Goal: Task Accomplishment & Management: Manage account settings

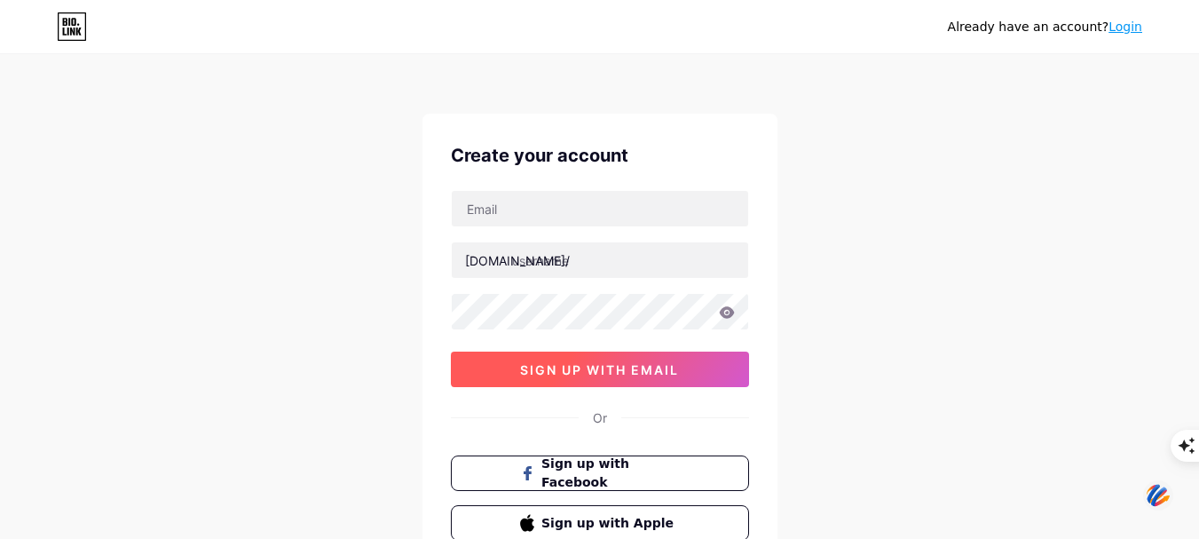
click at [661, 368] on span "sign up with email" at bounding box center [599, 369] width 159 height 15
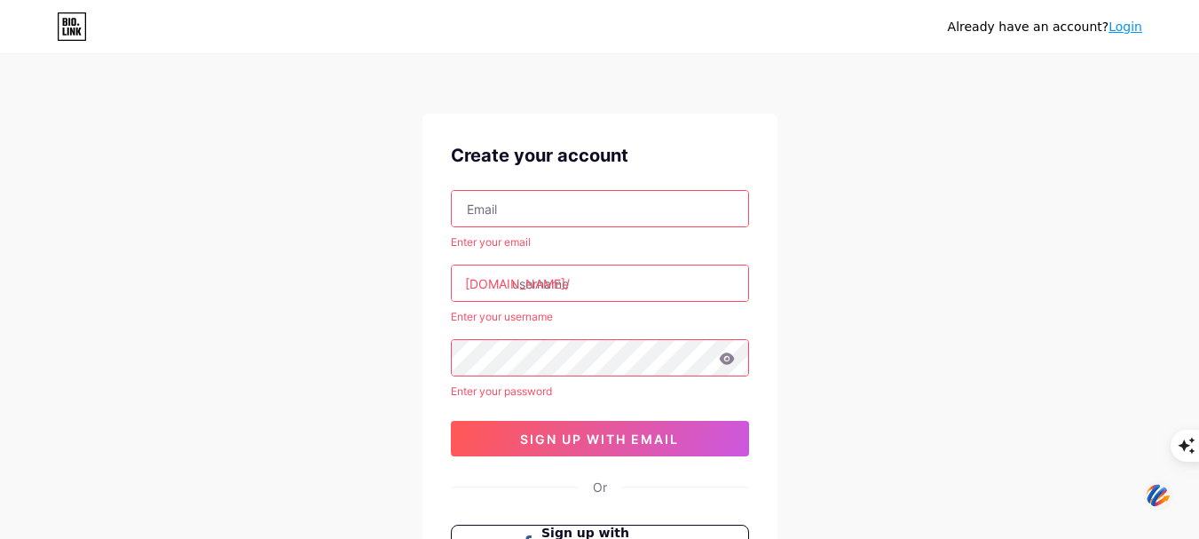
click at [661, 204] on input "text" at bounding box center [600, 208] width 296 height 35
type input "[EMAIL_ADDRESS][DOMAIN_NAME]"
click at [675, 288] on input "text" at bounding box center [600, 282] width 296 height 35
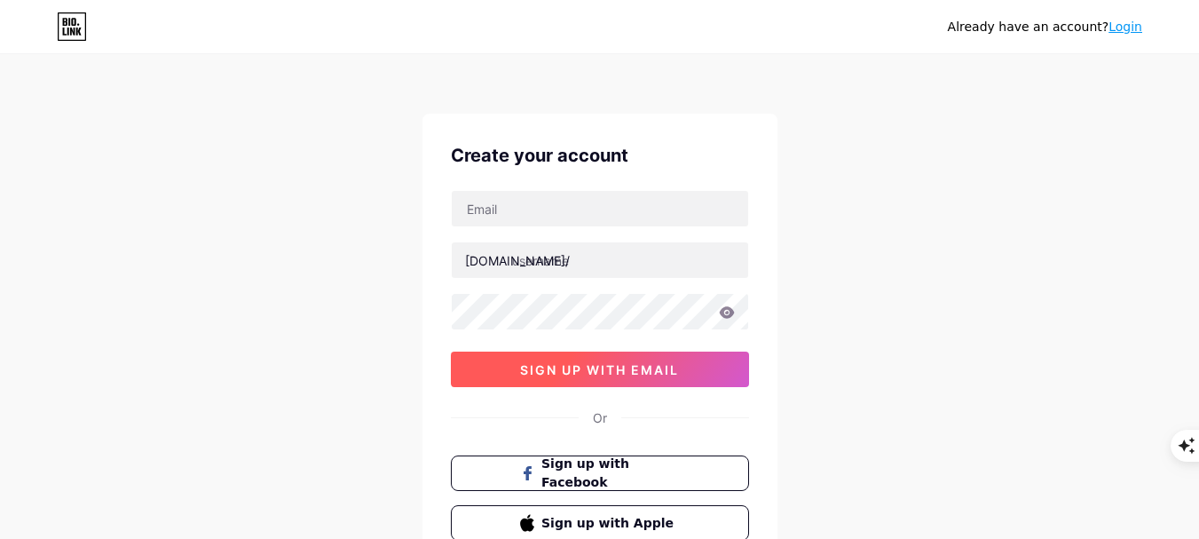
scroll to position [89, 0]
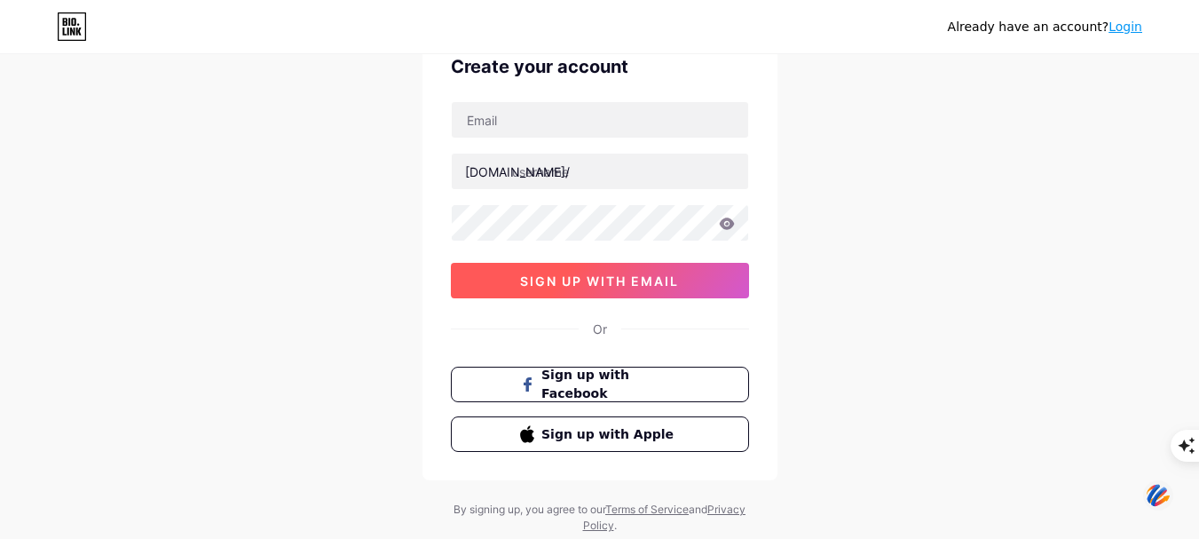
click at [580, 287] on span "sign up with email" at bounding box center [599, 280] width 159 height 15
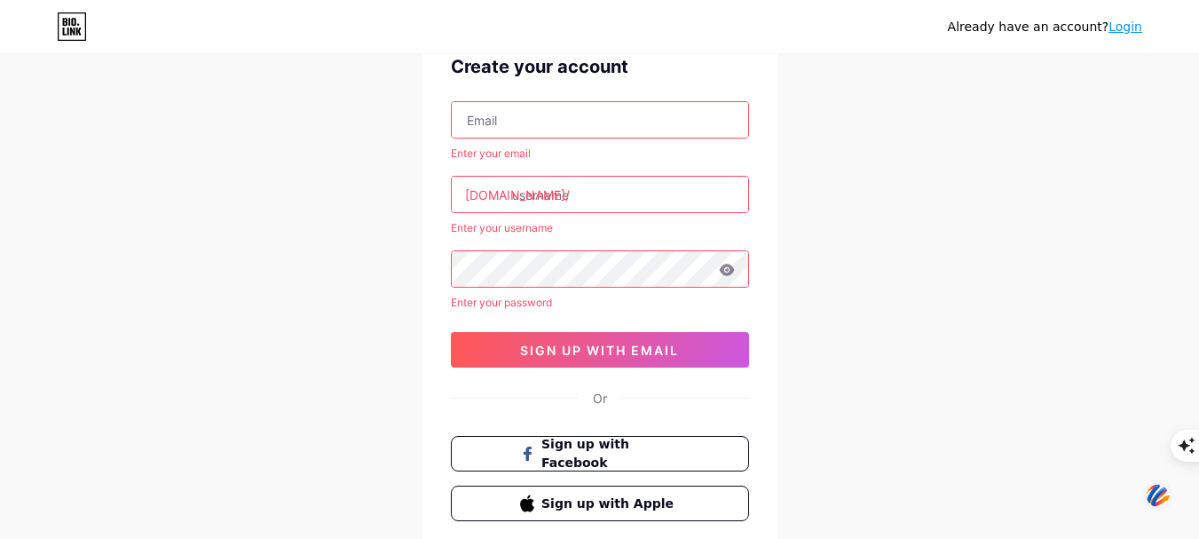
click at [664, 123] on input "text" at bounding box center [600, 119] width 296 height 35
type input "[EMAIL_ADDRESS][DOMAIN_NAME]"
click at [596, 188] on input "text" at bounding box center [600, 194] width 296 height 35
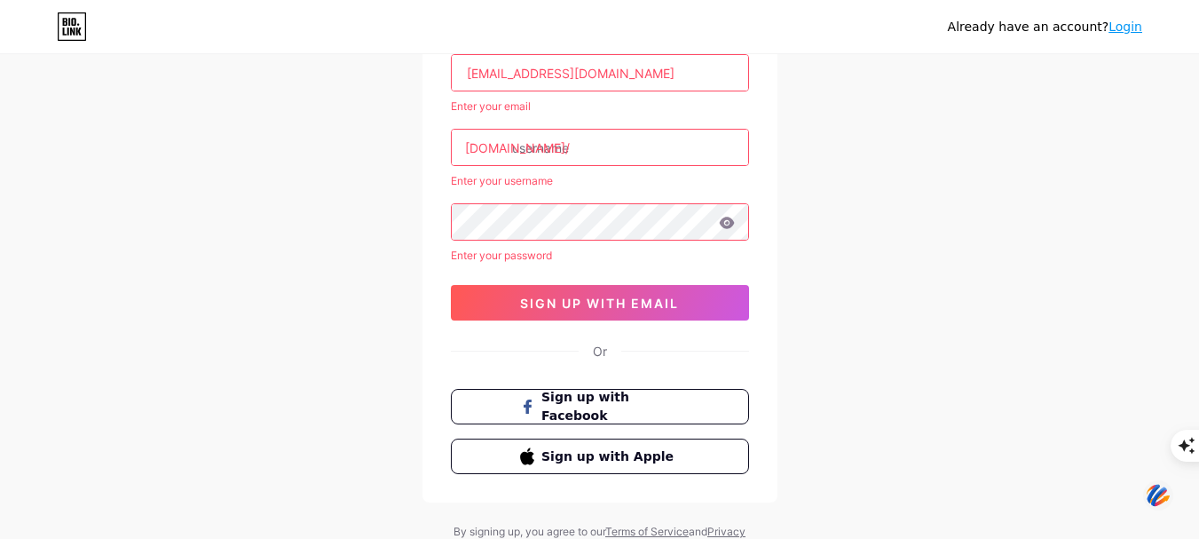
scroll to position [177, 0]
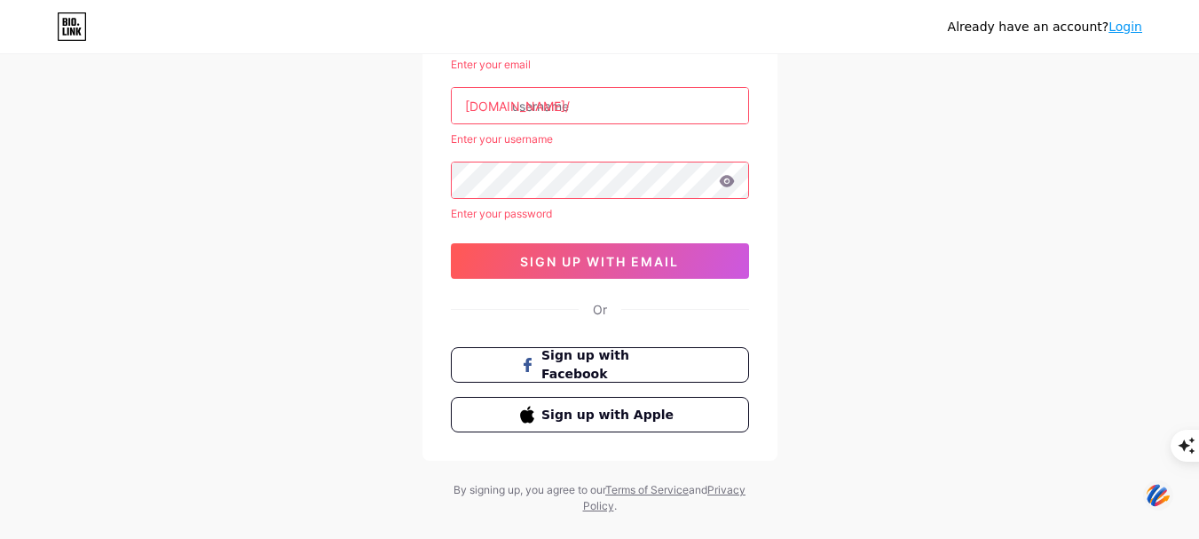
click at [1135, 24] on link "Login" at bounding box center [1125, 27] width 34 height 14
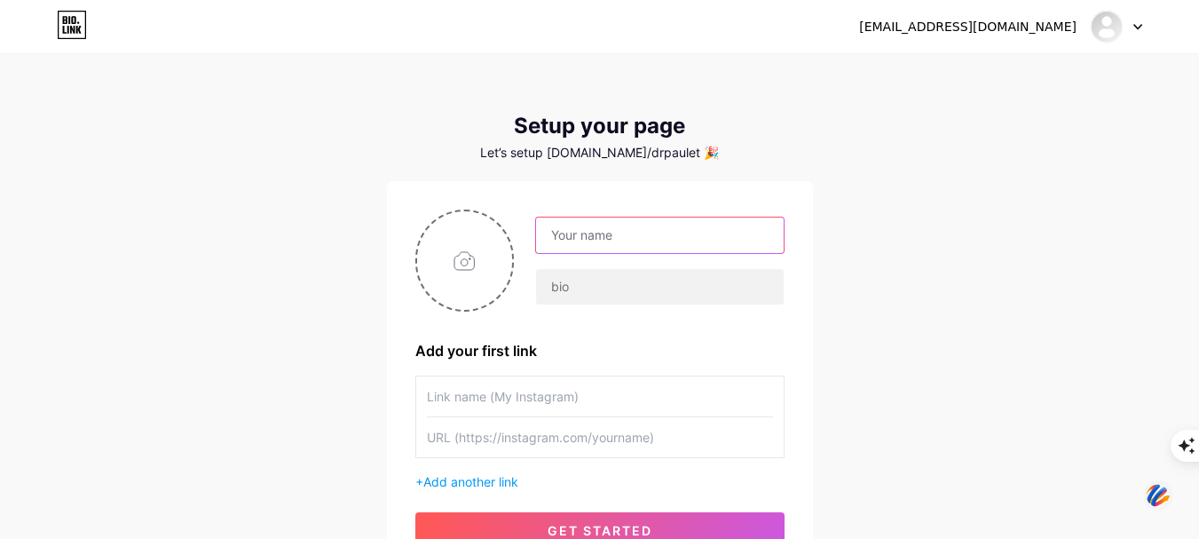
click at [620, 233] on input "text" at bounding box center [659, 234] width 247 height 35
type input "Dr. Paulette Williams"
click at [900, 261] on div "plwilliams430@gmail.com Dashboard Logout Setup your page Let’s setup bio.link/d…" at bounding box center [599, 316] width 1199 height 633
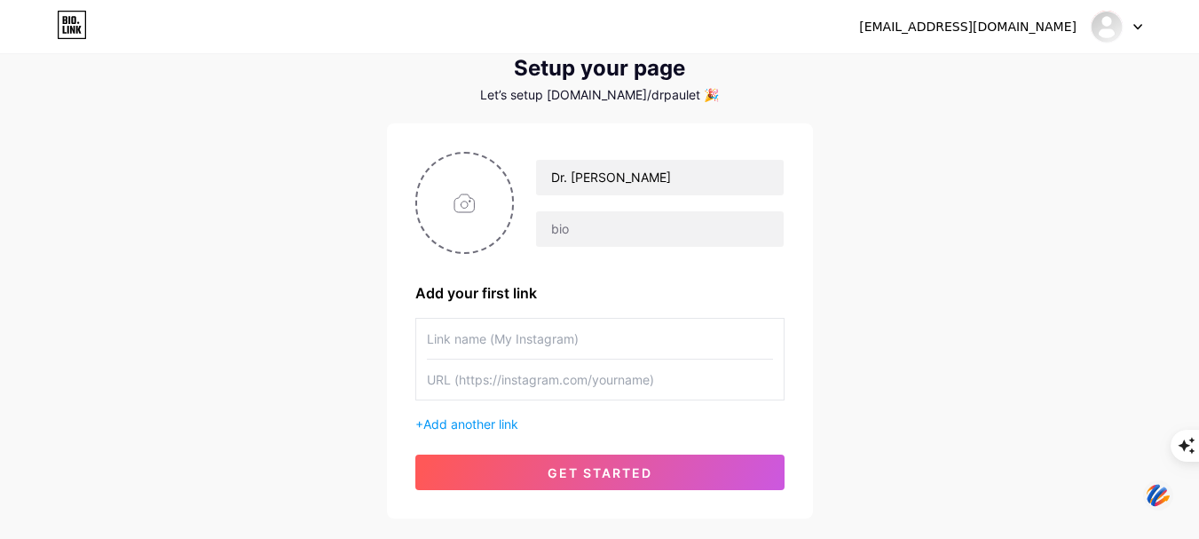
scroll to position [89, 0]
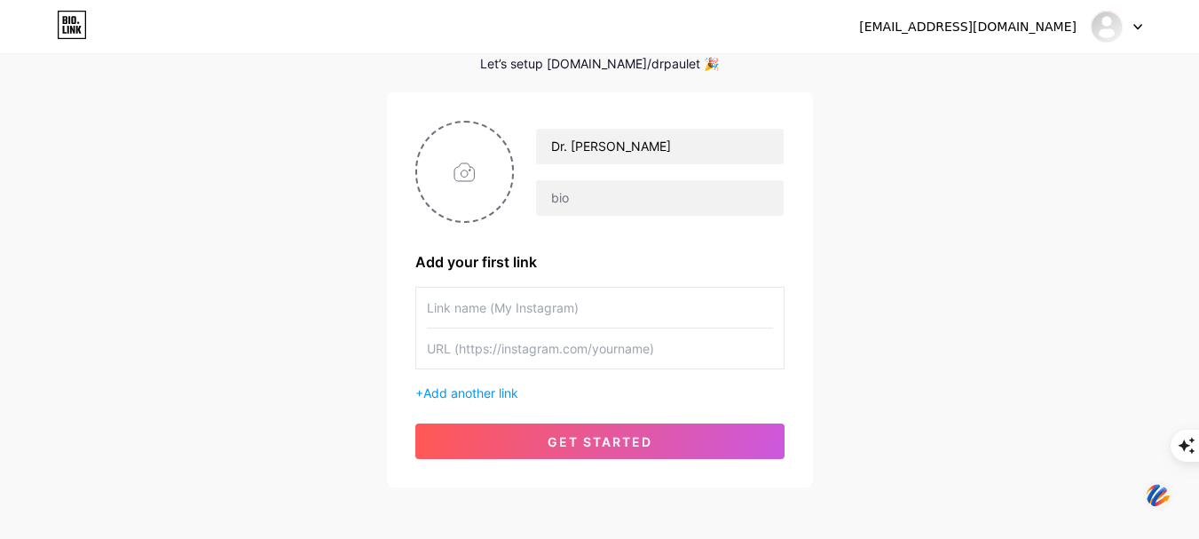
click at [1133, 30] on div at bounding box center [1116, 27] width 51 height 32
click at [996, 122] on li "Logout" at bounding box center [1031, 121] width 220 height 48
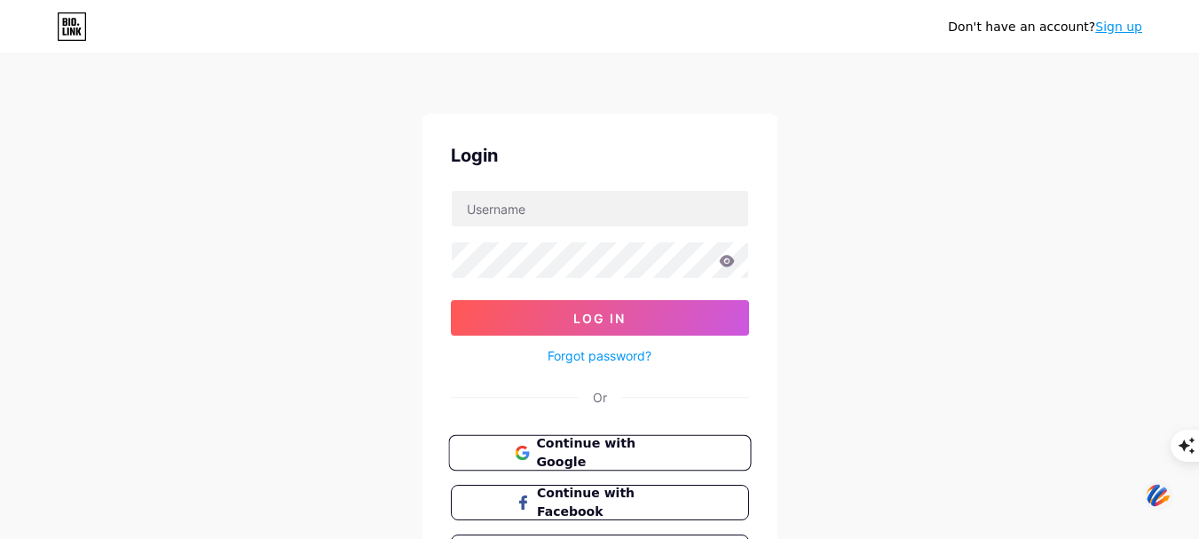
click at [659, 458] on span "Continue with Google" at bounding box center [610, 453] width 148 height 38
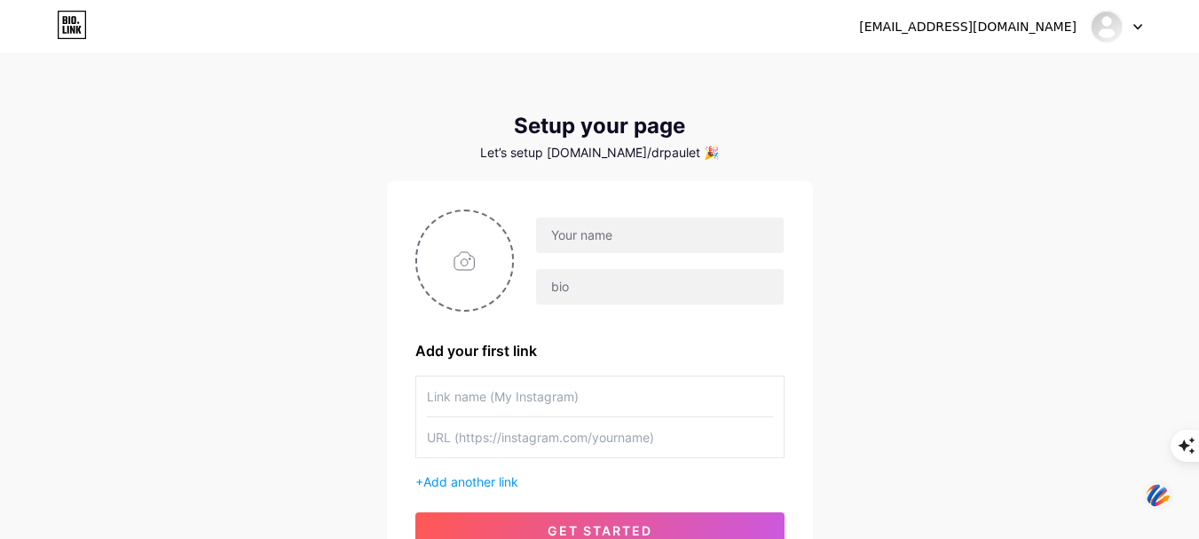
click at [1132, 25] on div at bounding box center [1116, 27] width 51 height 32
click at [987, 122] on li "Logout" at bounding box center [1031, 121] width 220 height 48
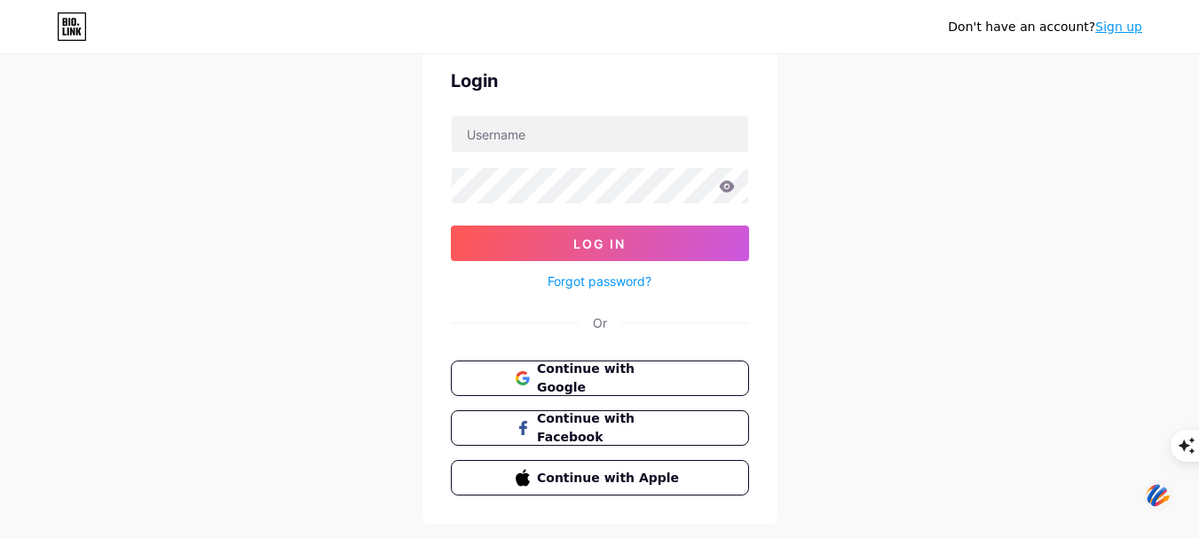
scroll to position [115, 0]
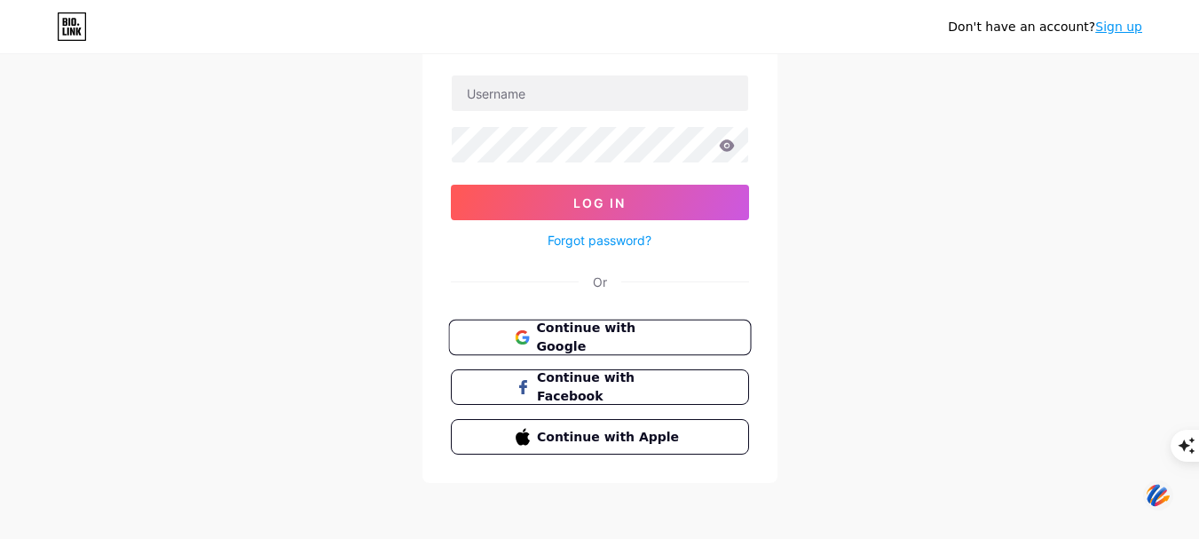
click at [600, 339] on span "Continue with Google" at bounding box center [610, 338] width 148 height 38
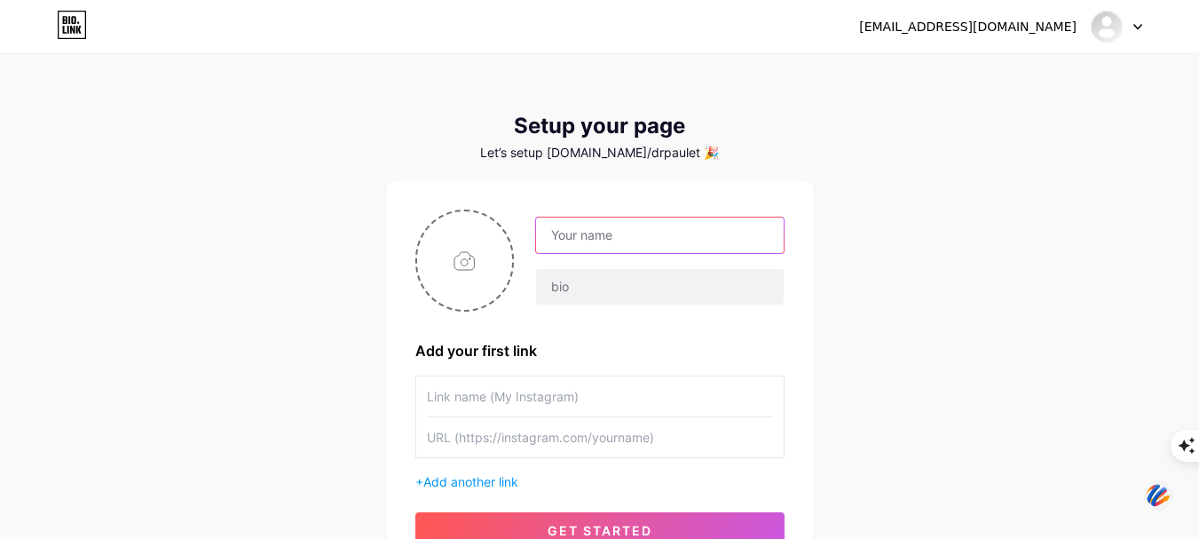
click at [601, 252] on input "text" at bounding box center [659, 234] width 247 height 35
type input "Dr. Paulette Williams"
click at [479, 274] on input "file" at bounding box center [465, 260] width 96 height 98
click at [465, 266] on input "file" at bounding box center [465, 260] width 96 height 98
type input "C:\fakepath\df574ee8-6ddf-4bc6-9ebf-796dcd59a762.jfif"
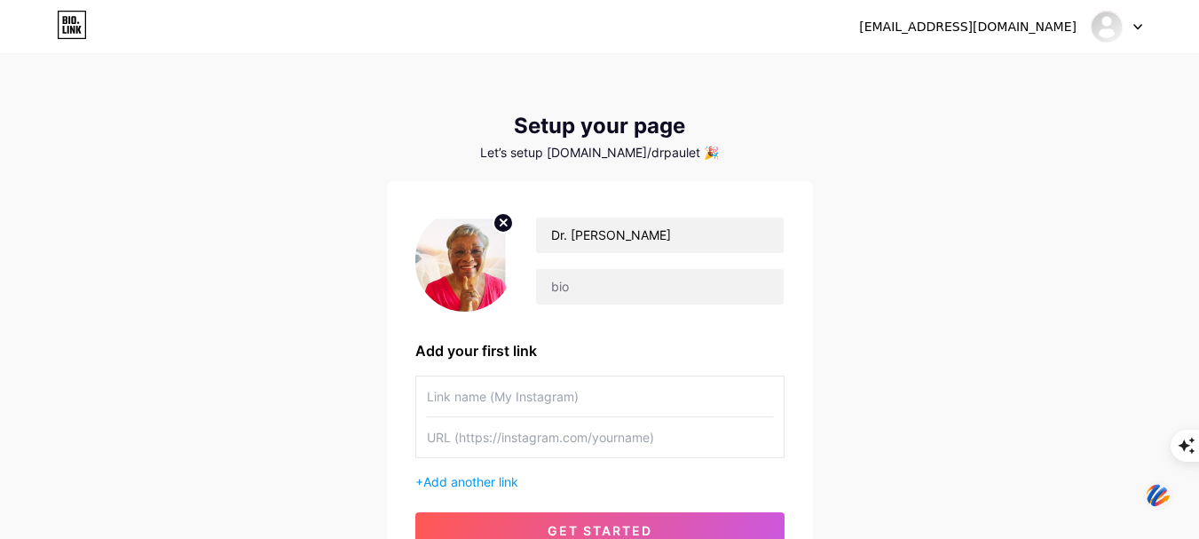
click at [474, 263] on img at bounding box center [464, 260] width 99 height 102
click at [473, 269] on img at bounding box center [464, 260] width 99 height 102
click at [505, 227] on circle at bounding box center [503, 223] width 20 height 20
click at [490, 273] on input "file" at bounding box center [465, 260] width 96 height 98
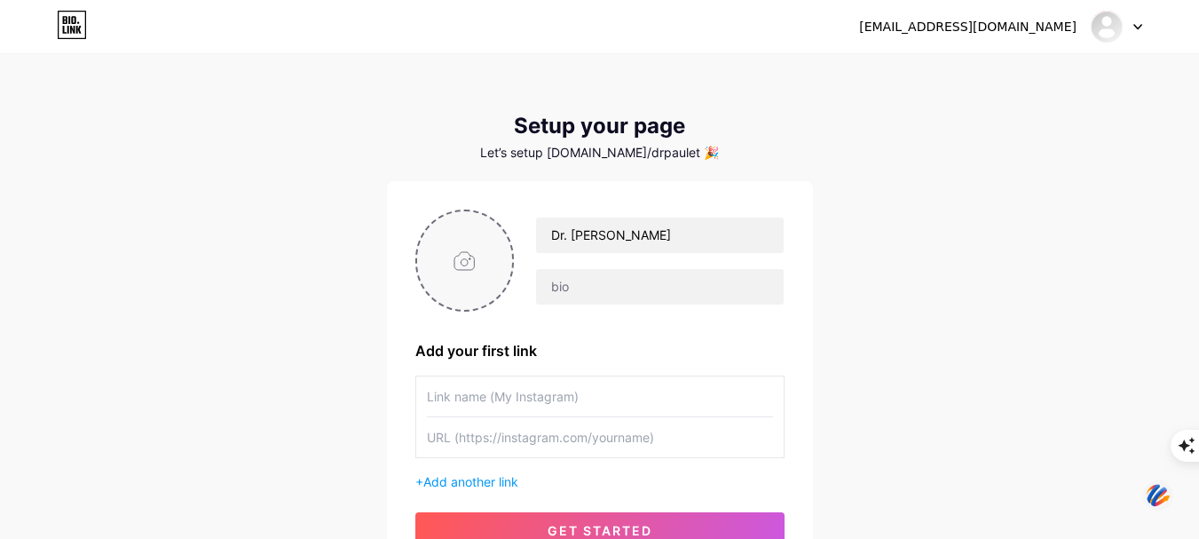
click at [466, 269] on input "file" at bounding box center [465, 260] width 96 height 98
type input "C:\fakepath\c01896ff-a4eb-4156-a754-f92e74a78cf1.jfif"
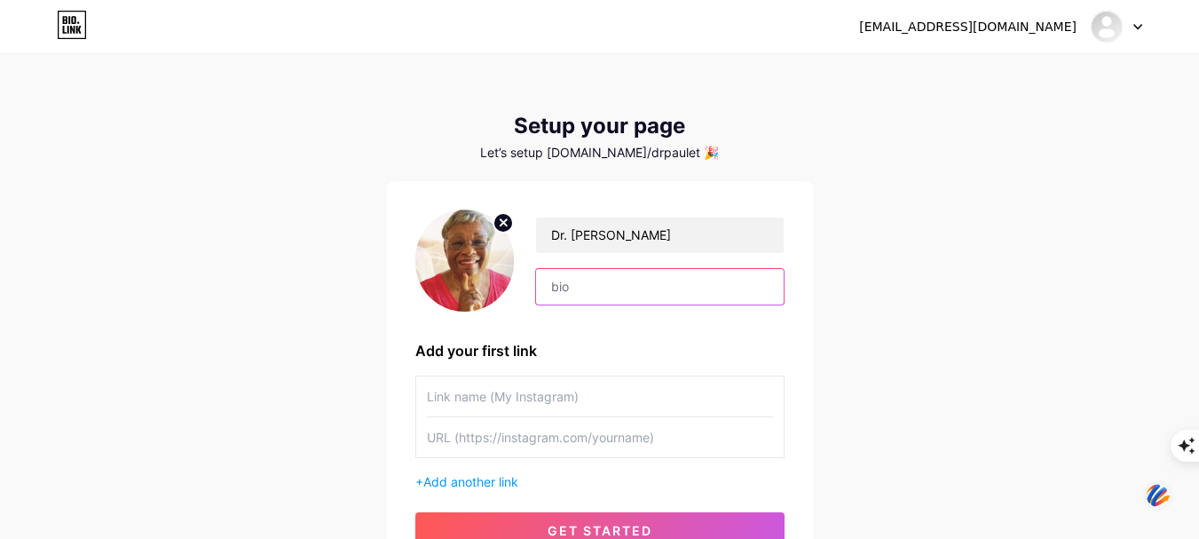
drag, startPoint x: 598, startPoint y: 286, endPoint x: 613, endPoint y: 301, distance: 21.3
click at [598, 287] on input "text" at bounding box center [659, 286] width 247 height 35
paste input "Dr. Paulette Williams, DrPH, RN, DTM is a Vibrant Aging Coach who empowers wome…"
drag, startPoint x: 699, startPoint y: 291, endPoint x: 499, endPoint y: 324, distance: 203.2
click at [499, 324] on div "Dr. Paulette Williams Dr. Paulette Williams, DrPH, RN, DTM is a Vibrant Aging C…" at bounding box center [599, 378] width 369 height 338
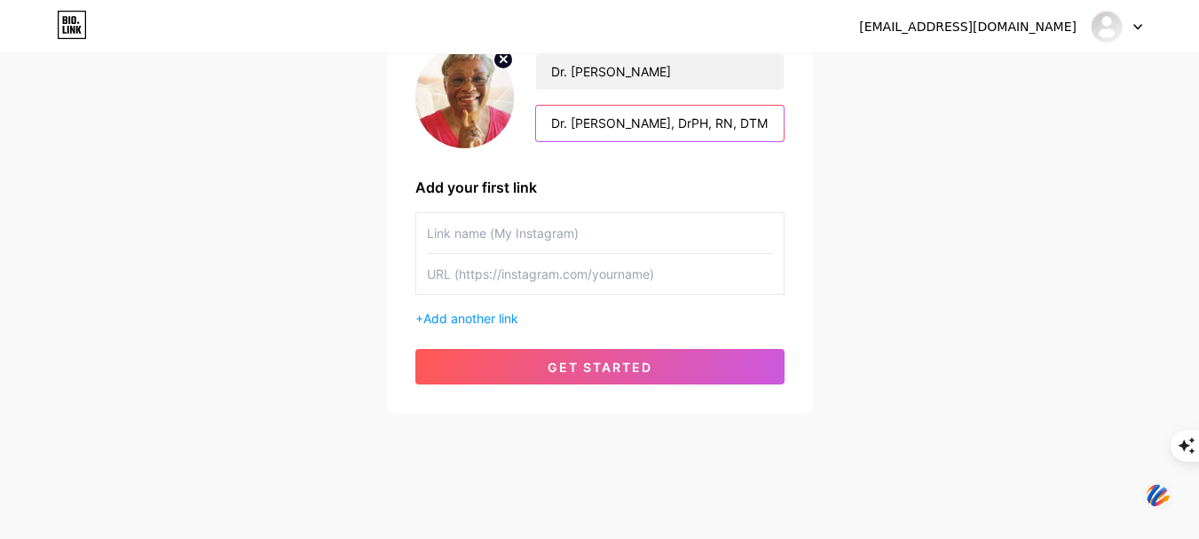
scroll to position [165, 0]
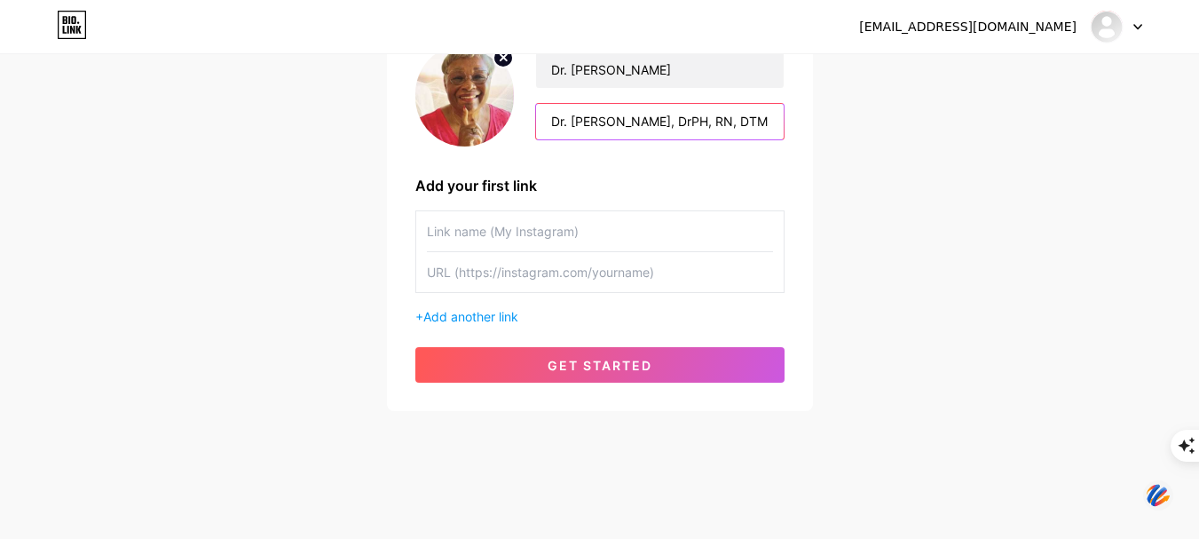
type input "Dr. Paulette Williams, DrPH, RN, DTM is a Vibrant Aging Coach who empowers wome…"
click at [592, 241] on input "text" at bounding box center [600, 231] width 346 height 40
paste input "https://www.instagram.com/paulette.williams.35175/"
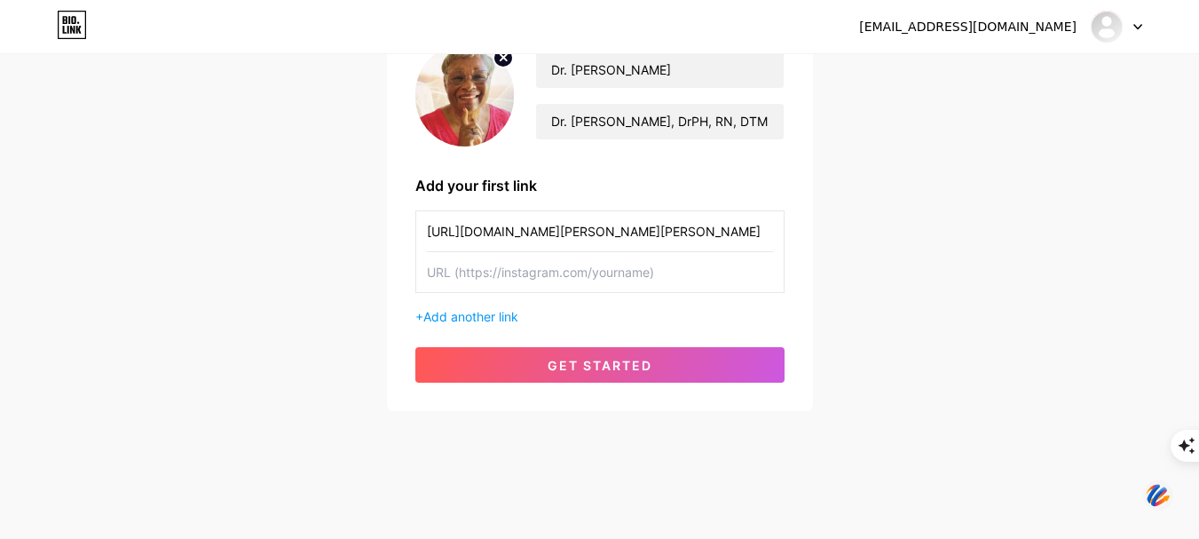
type input "https://www.instagram.com/paulette.williams.35175/"
click at [571, 276] on input "text" at bounding box center [600, 272] width 346 height 40
click at [678, 232] on input "https://www.instagram.com/paulette.williams.35175/" at bounding box center [600, 231] width 346 height 40
click at [567, 236] on input "text" at bounding box center [600, 231] width 346 height 40
click at [546, 274] on input "text" at bounding box center [600, 272] width 346 height 40
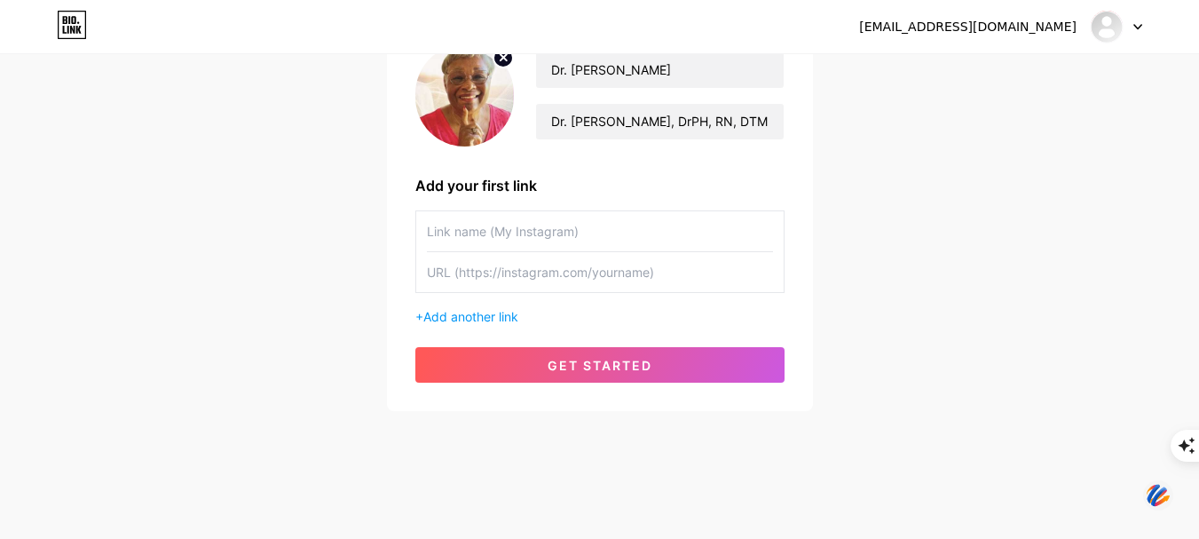
paste input "https://www.instagram.com/paulette.williams.35175/"
type input "https://www.instagram.com/paulette.williams.35175/"
click at [582, 230] on input "text" at bounding box center [600, 231] width 346 height 40
paste input "paulette.williams.35175"
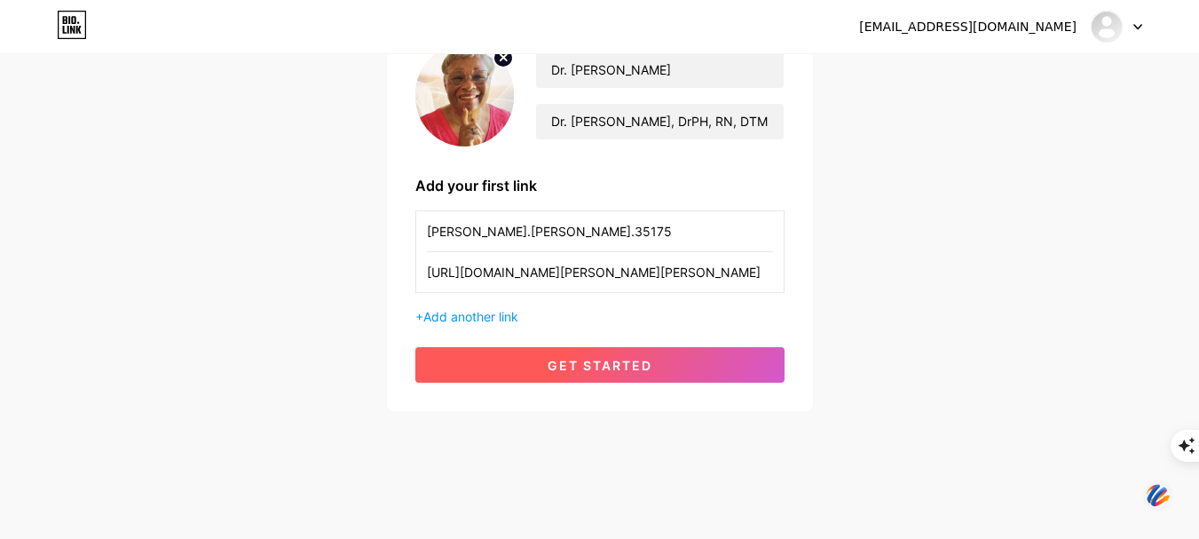
type input "paulette.williams.35175"
click at [566, 366] on span "get started" at bounding box center [599, 365] width 105 height 15
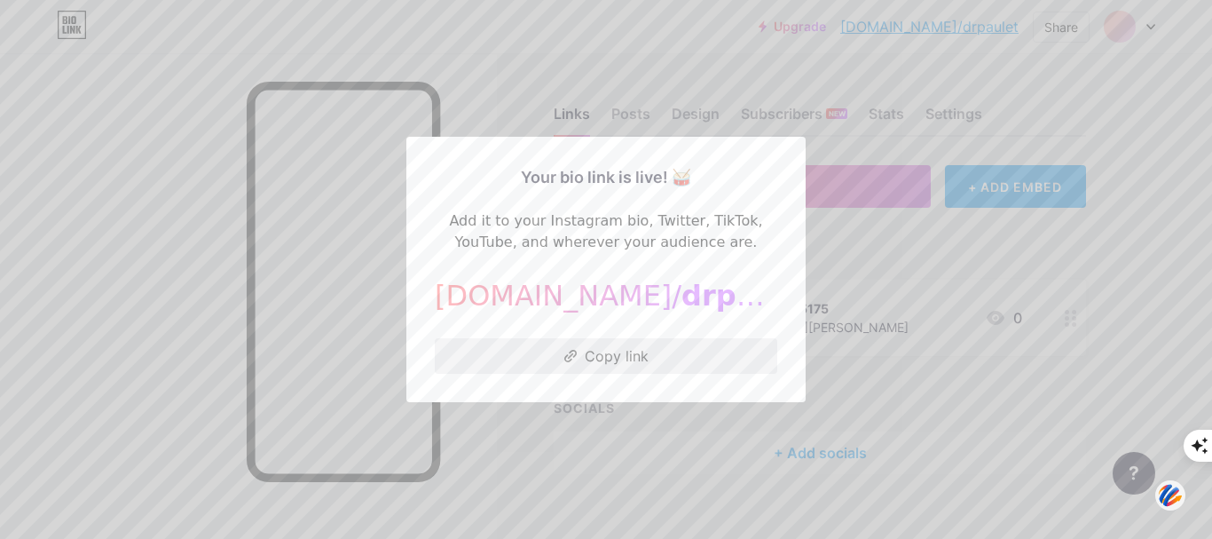
click at [651, 355] on button "Copy link" at bounding box center [606, 355] width 343 height 35
click at [937, 337] on div at bounding box center [606, 269] width 1212 height 539
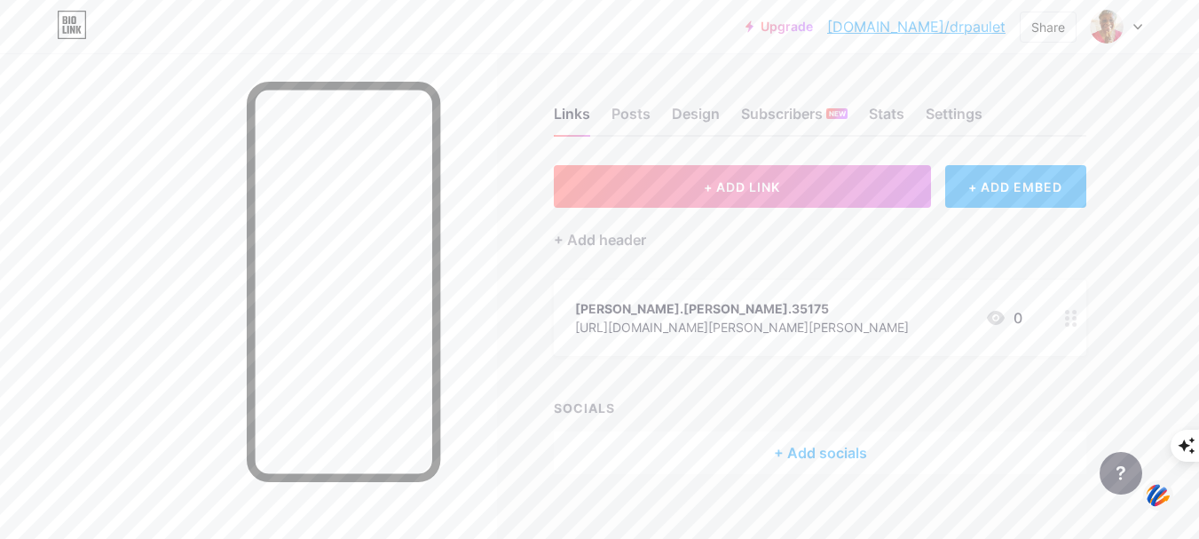
click at [1071, 319] on icon at bounding box center [1071, 318] width 12 height 17
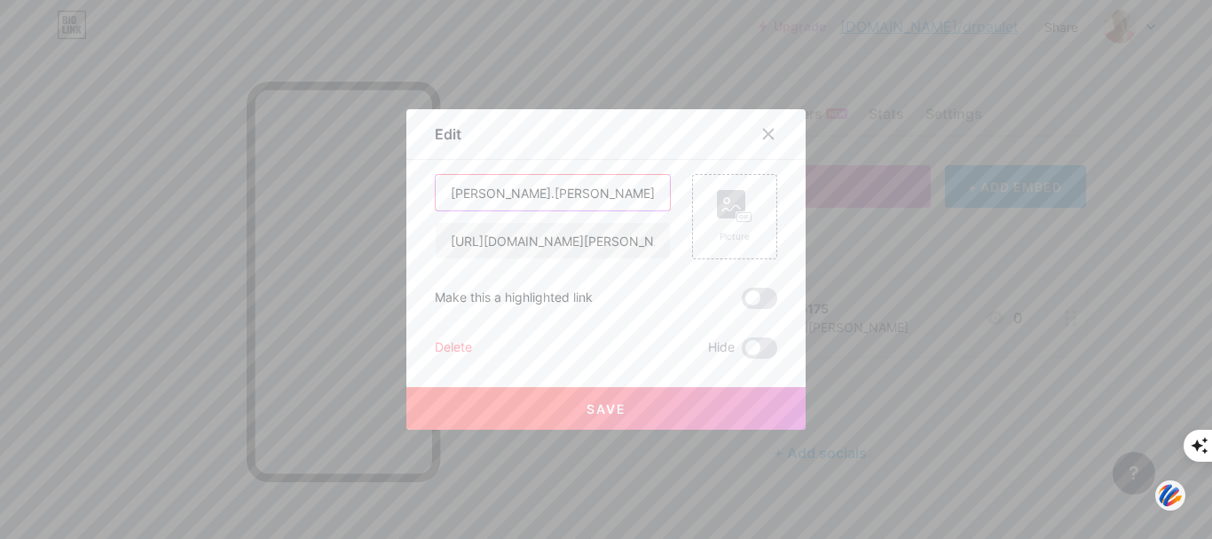
drag, startPoint x: 581, startPoint y: 189, endPoint x: 390, endPoint y: 219, distance: 193.1
click at [390, 217] on div "Edit Content YouTube Play YouTube video without leaving your page. ADD Vimeo Pl…" at bounding box center [606, 269] width 1212 height 539
click at [600, 242] on input "https://www.instagram.com/paulette.williams.35175/" at bounding box center [553, 240] width 234 height 35
click at [453, 343] on div "Delete" at bounding box center [453, 347] width 37 height 21
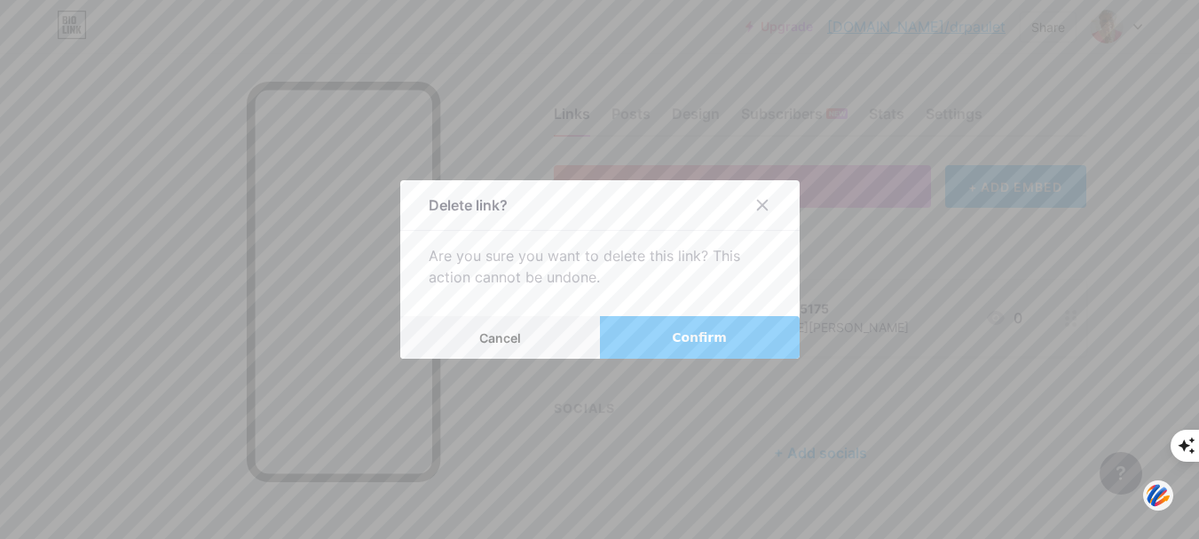
click at [697, 343] on span "Confirm" at bounding box center [699, 337] width 55 height 19
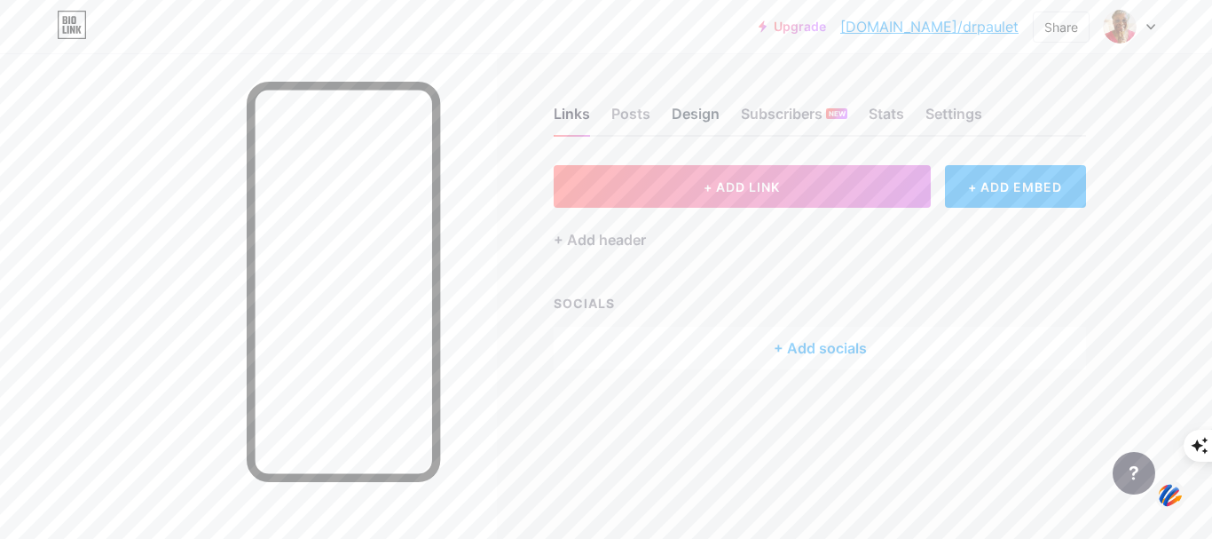
click at [696, 114] on div "Design" at bounding box center [696, 119] width 48 height 32
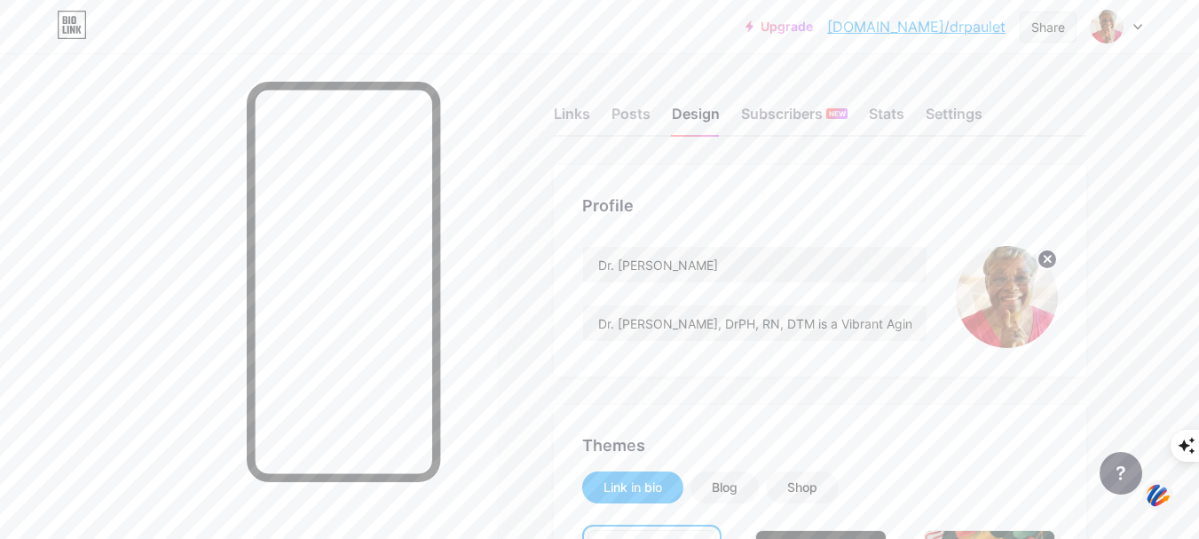
click at [1039, 23] on div "Share" at bounding box center [1048, 27] width 34 height 19
click at [909, 85] on div "Copy link" at bounding box center [901, 91] width 66 height 21
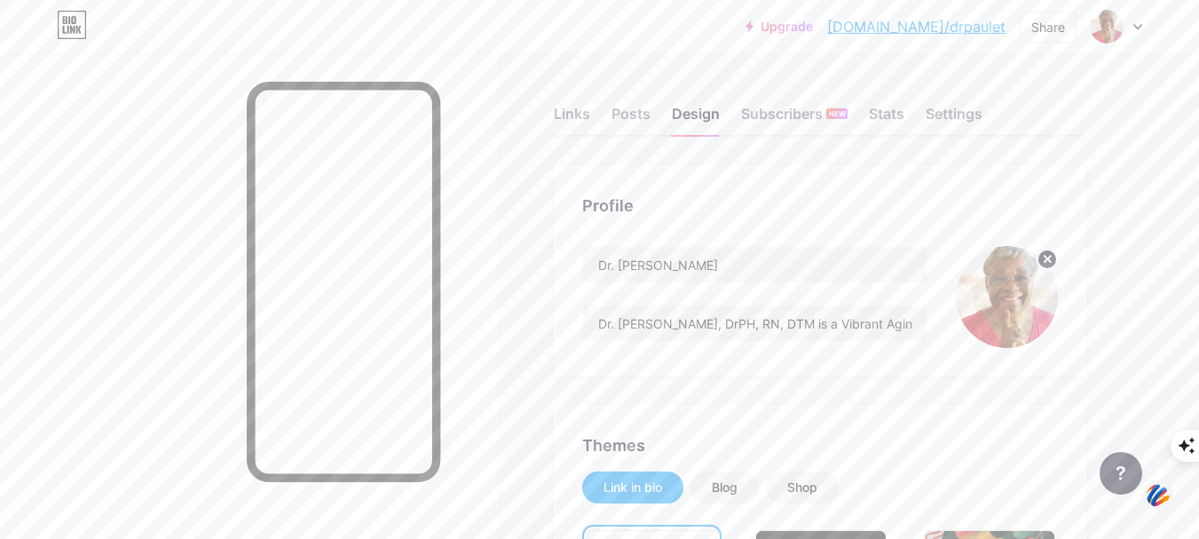
click at [1044, 27] on div "Share" at bounding box center [1048, 27] width 34 height 19
click at [730, 266] on input "Dr. Paulette Williams" at bounding box center [754, 264] width 343 height 35
drag, startPoint x: 730, startPoint y: 265, endPoint x: 666, endPoint y: 263, distance: 64.8
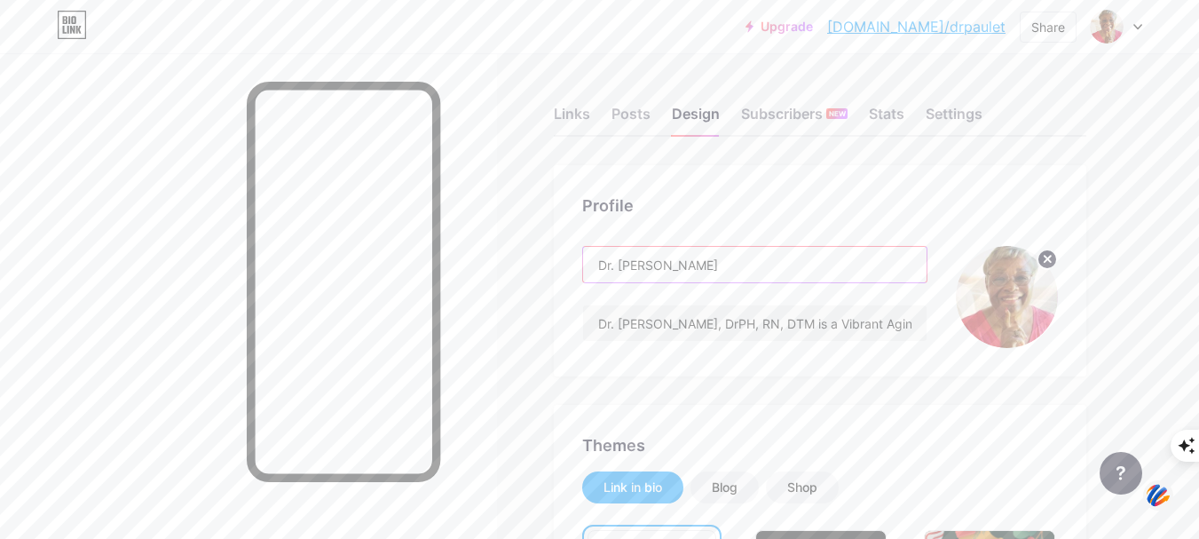
click at [666, 263] on input "Dr. Paulette Williams" at bounding box center [754, 264] width 343 height 35
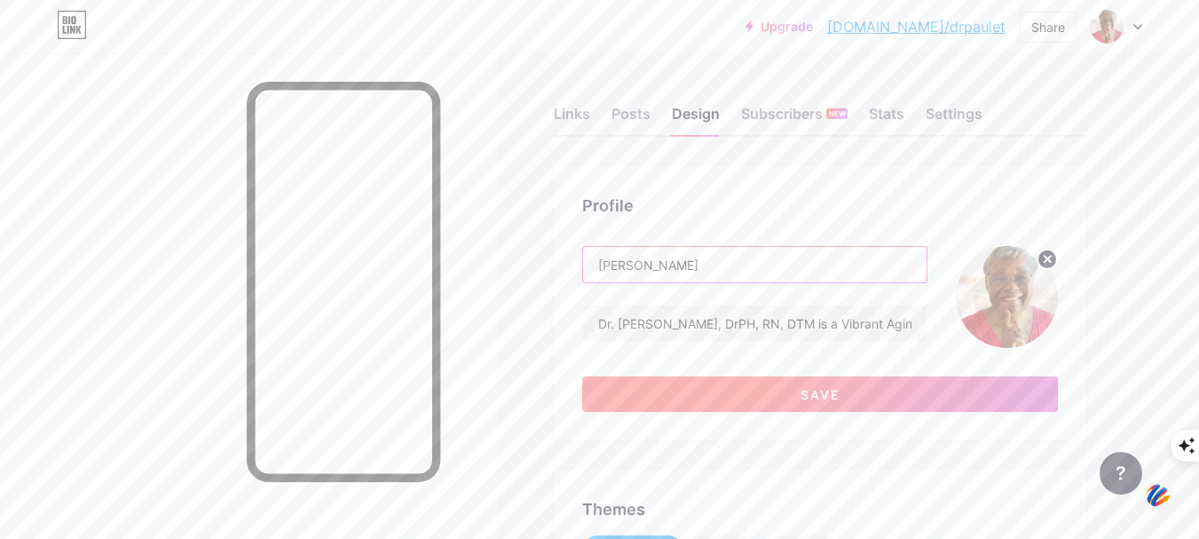
type input "Dr. Paulette"
click at [773, 387] on button "Save" at bounding box center [820, 393] width 476 height 35
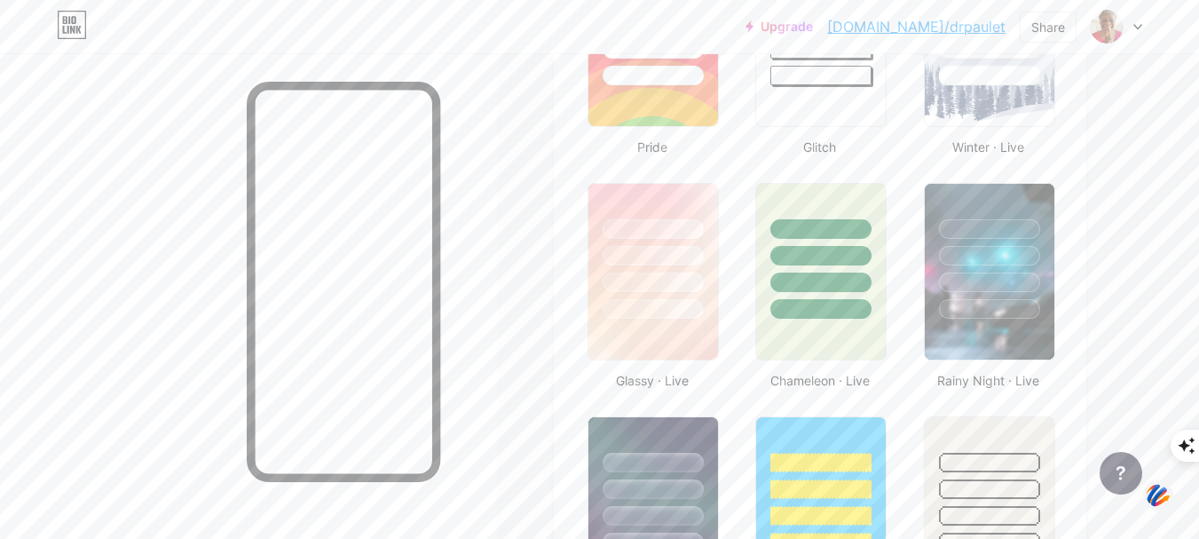
scroll to position [790, 0]
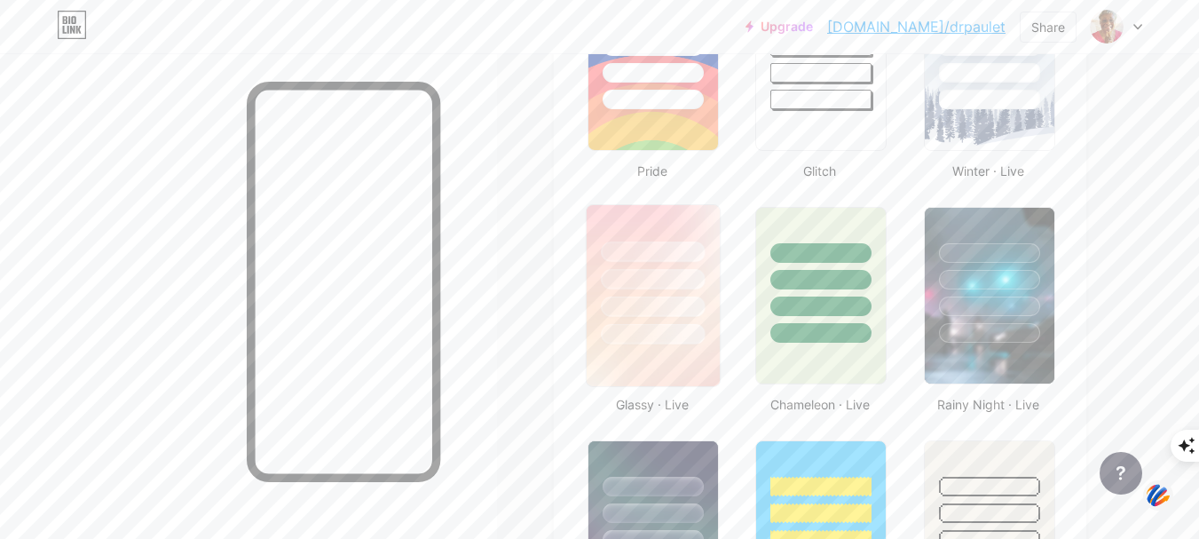
click at [676, 305] on div at bounding box center [653, 306] width 104 height 20
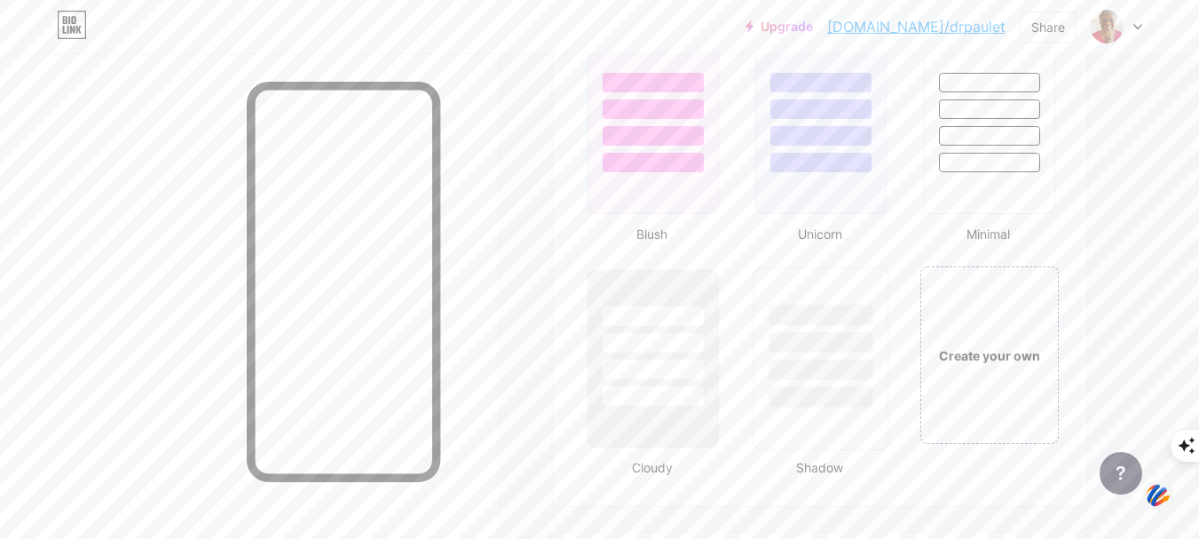
scroll to position [1766, 0]
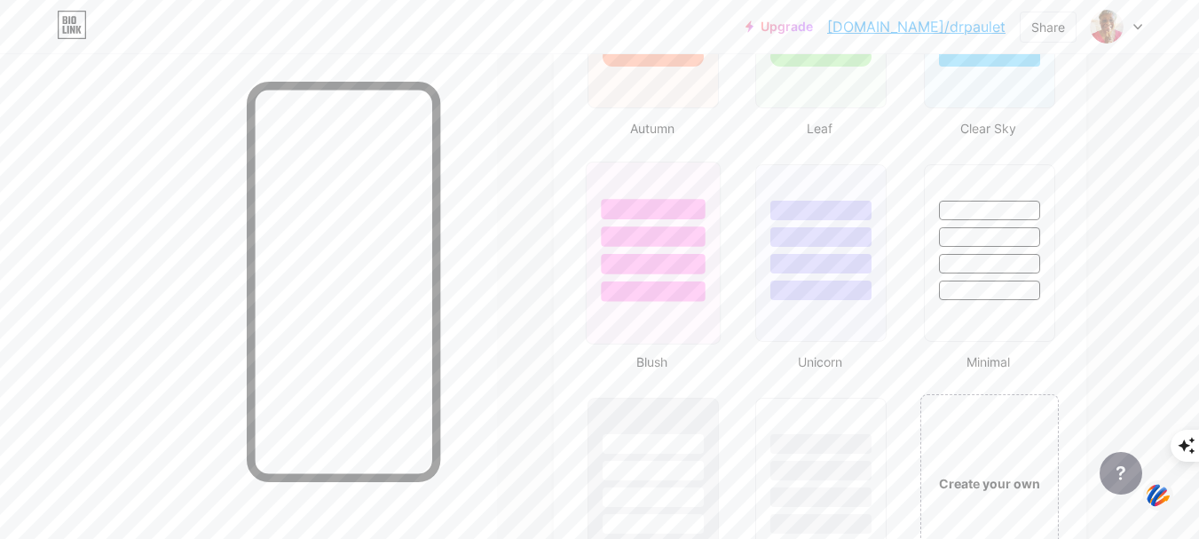
click at [697, 262] on div at bounding box center [653, 264] width 104 height 20
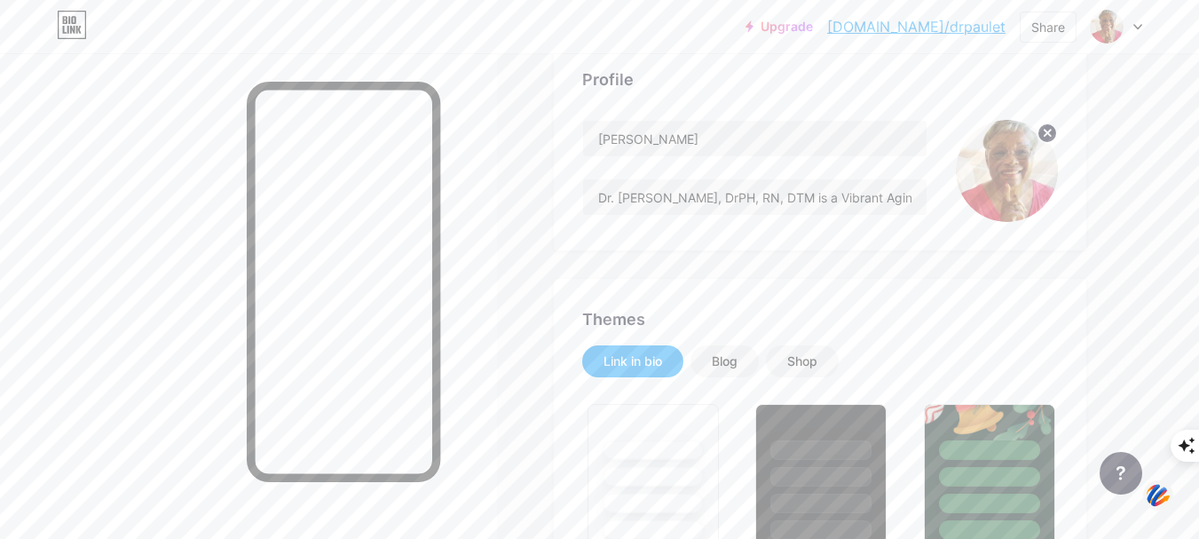
scroll to position [169, 0]
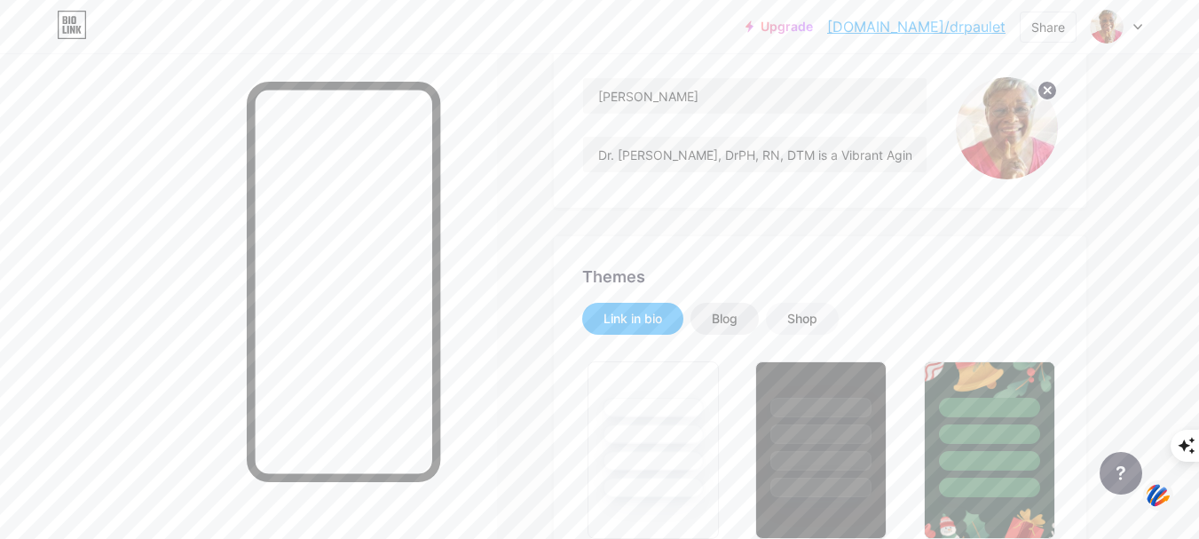
click at [721, 321] on div "Blog" at bounding box center [725, 319] width 26 height 18
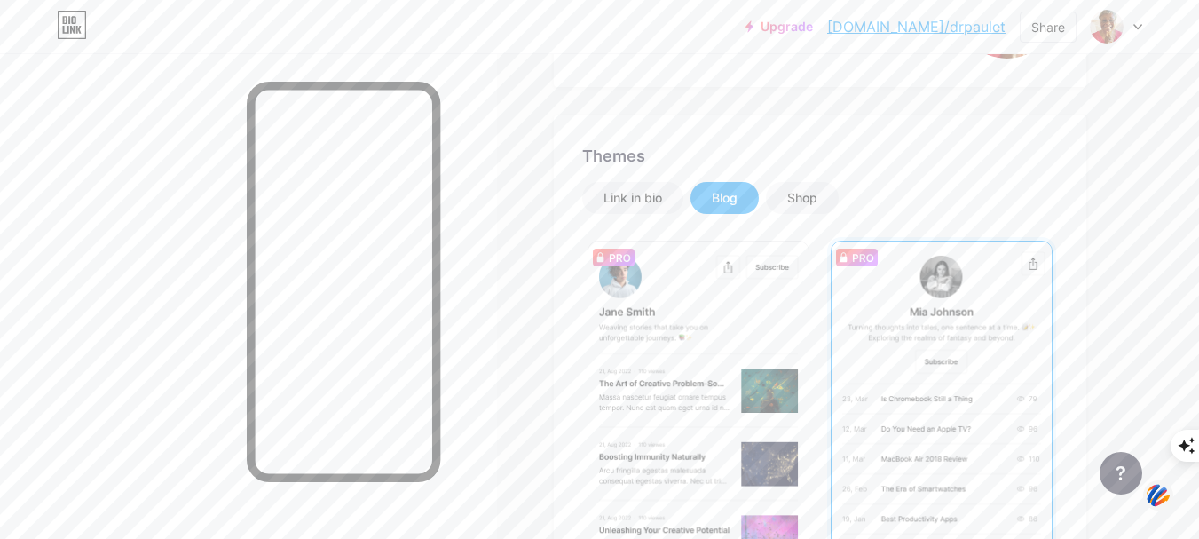
scroll to position [257, 0]
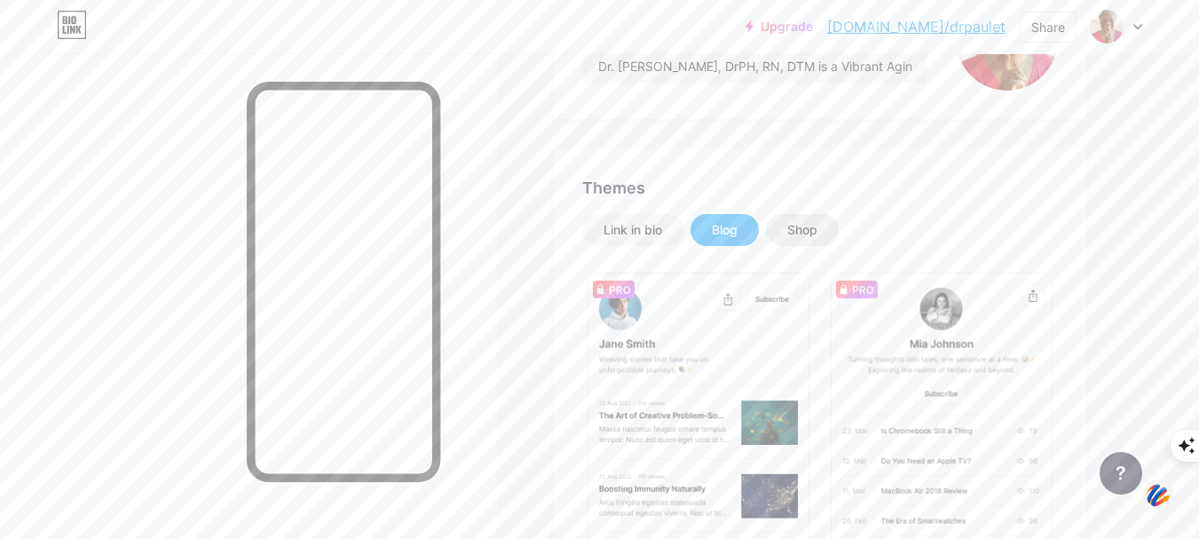
click at [820, 228] on div "Shop" at bounding box center [802, 230] width 73 height 32
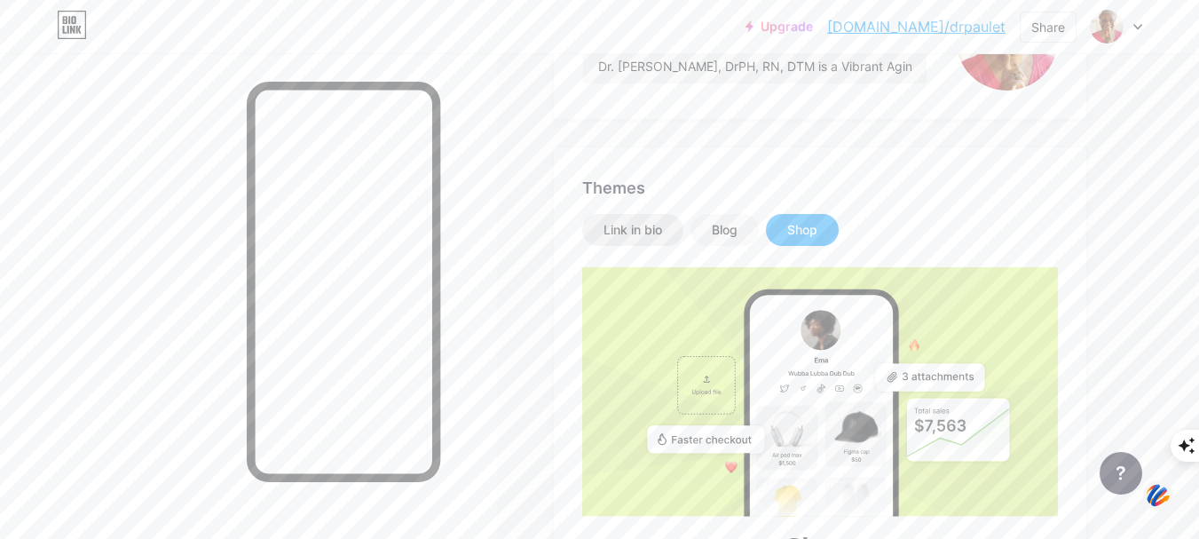
click at [650, 224] on div "Link in bio" at bounding box center [632, 230] width 59 height 18
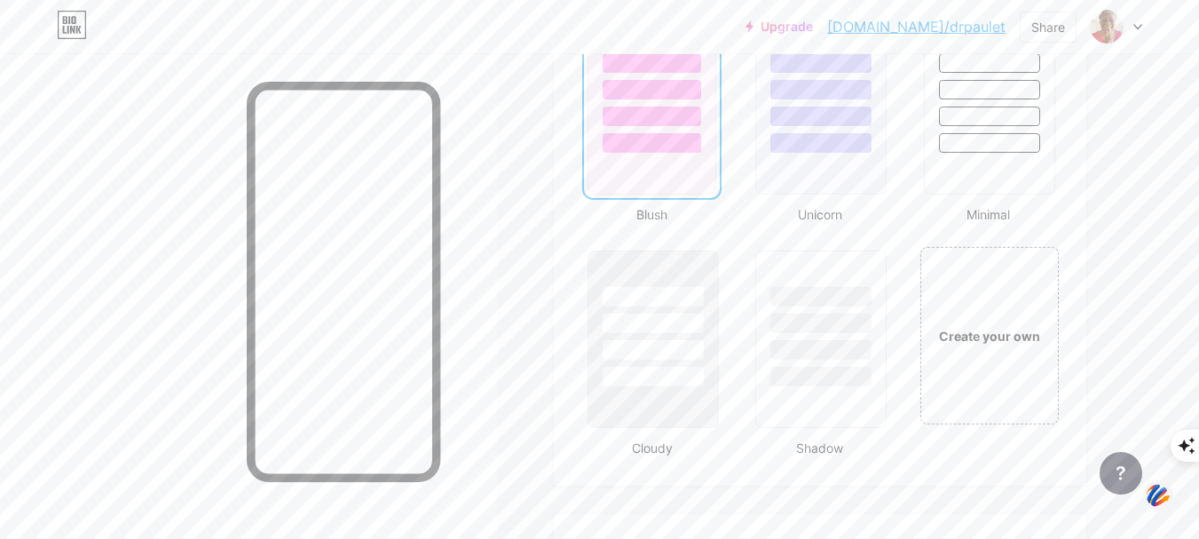
scroll to position [1943, 0]
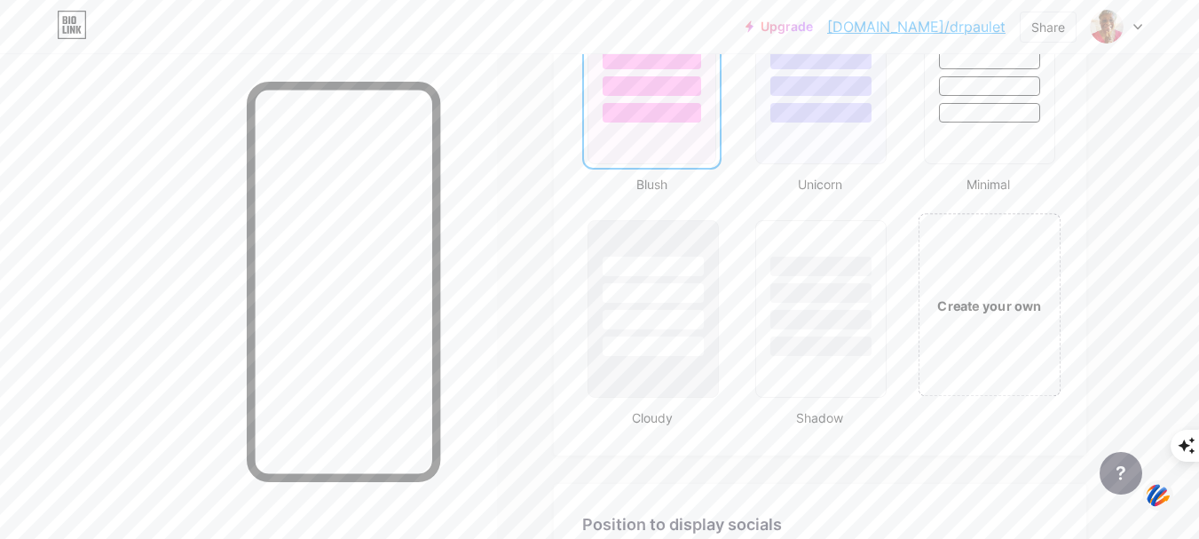
click at [981, 327] on div "Create your own" at bounding box center [989, 304] width 143 height 183
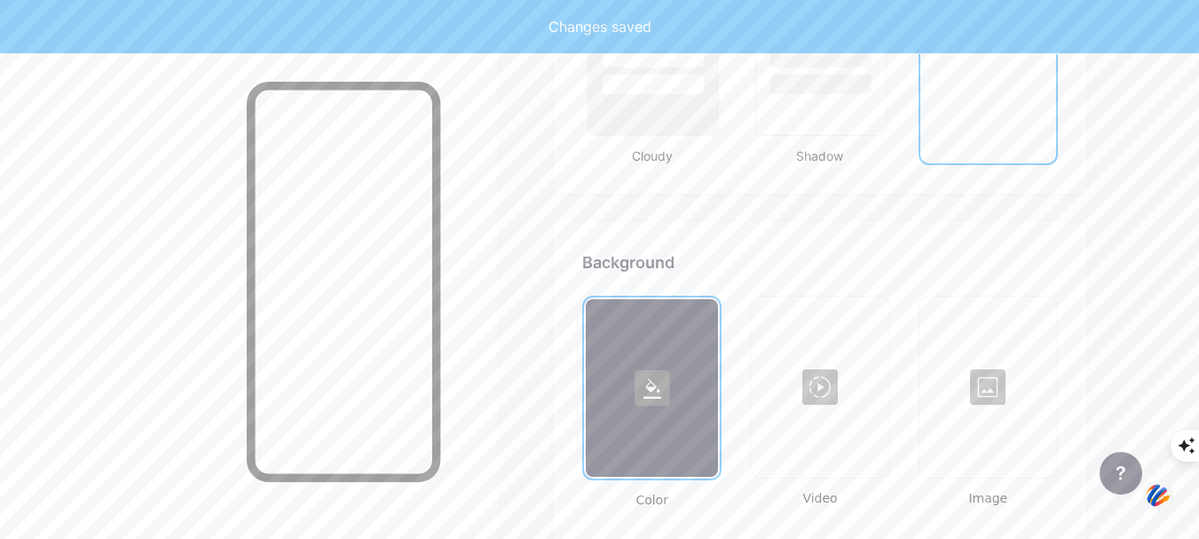
scroll to position [2356, 0]
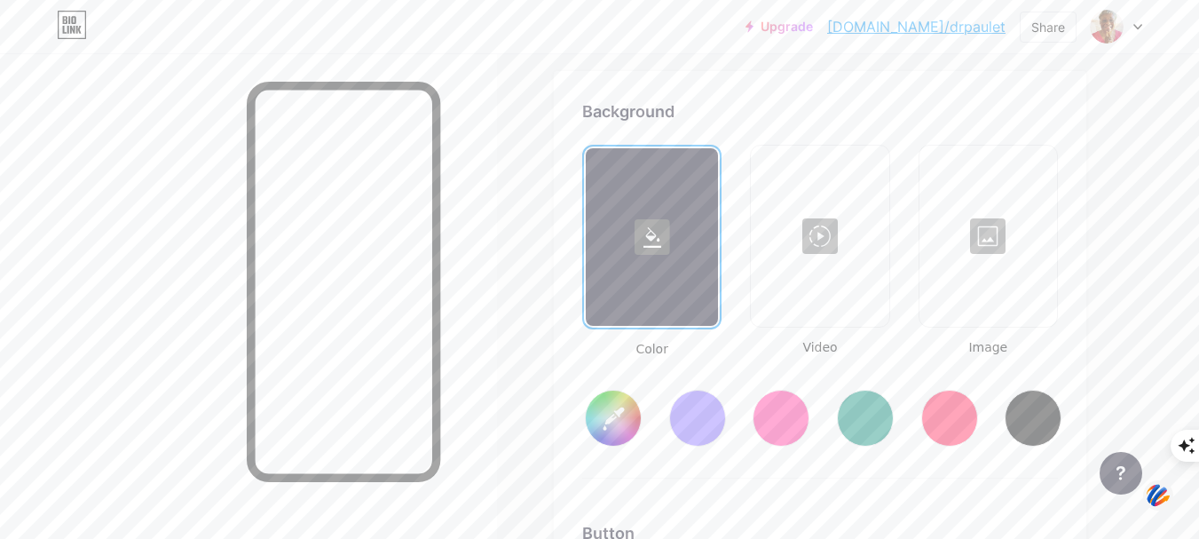
type input "#ffffff"
type input "#000000"
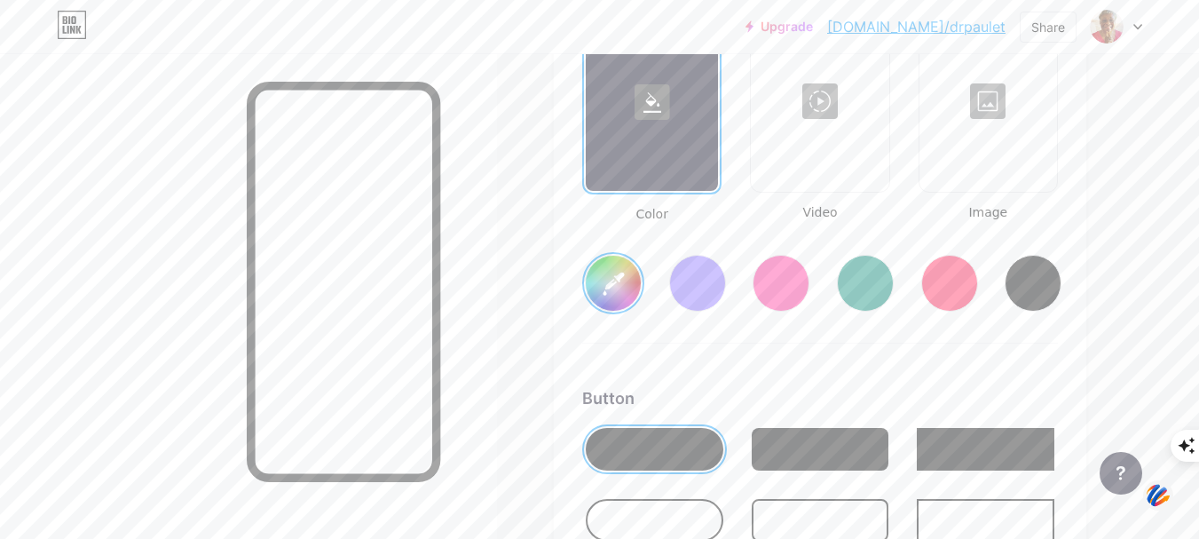
scroll to position [2533, 0]
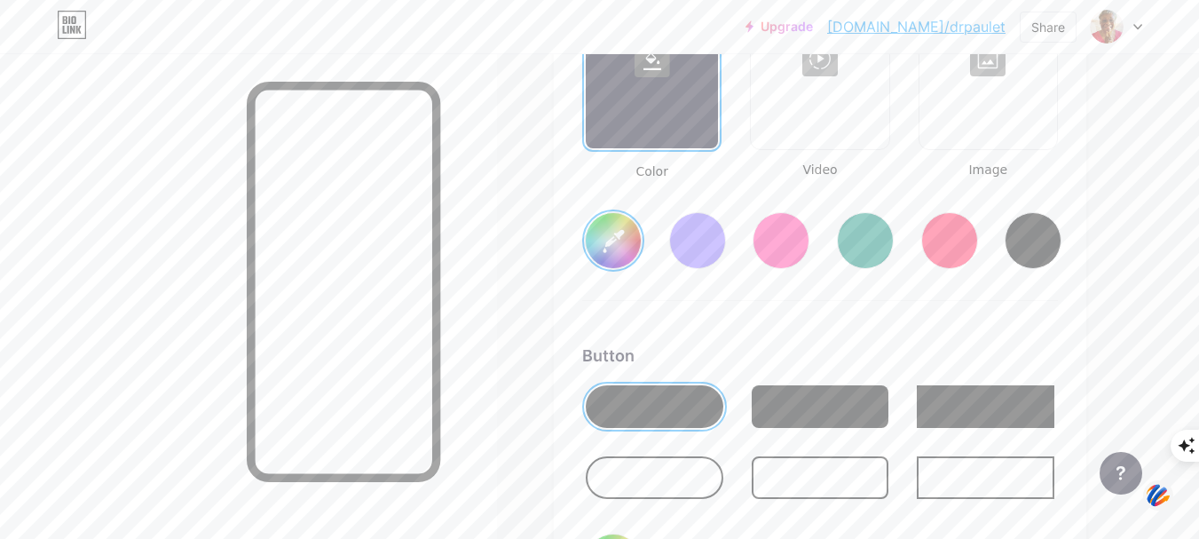
click at [615, 236] on input "#ffffff" at bounding box center [613, 240] width 55 height 55
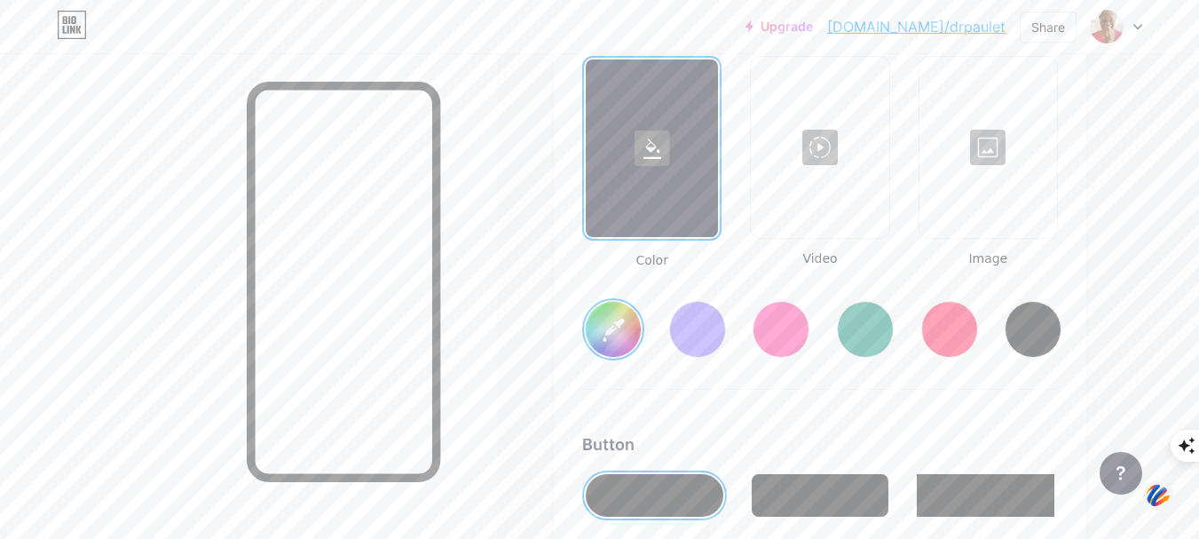
click at [603, 325] on input "#ffffff" at bounding box center [613, 329] width 55 height 55
click at [748, 61] on div "Color Video Image" at bounding box center [820, 163] width 476 height 214
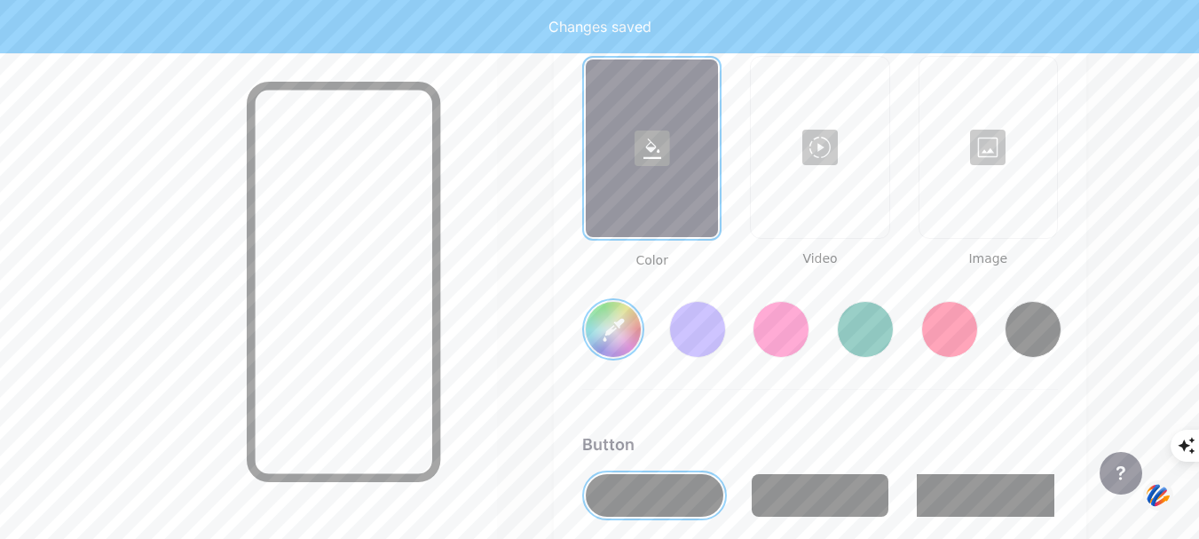
type input "#fb32f4"
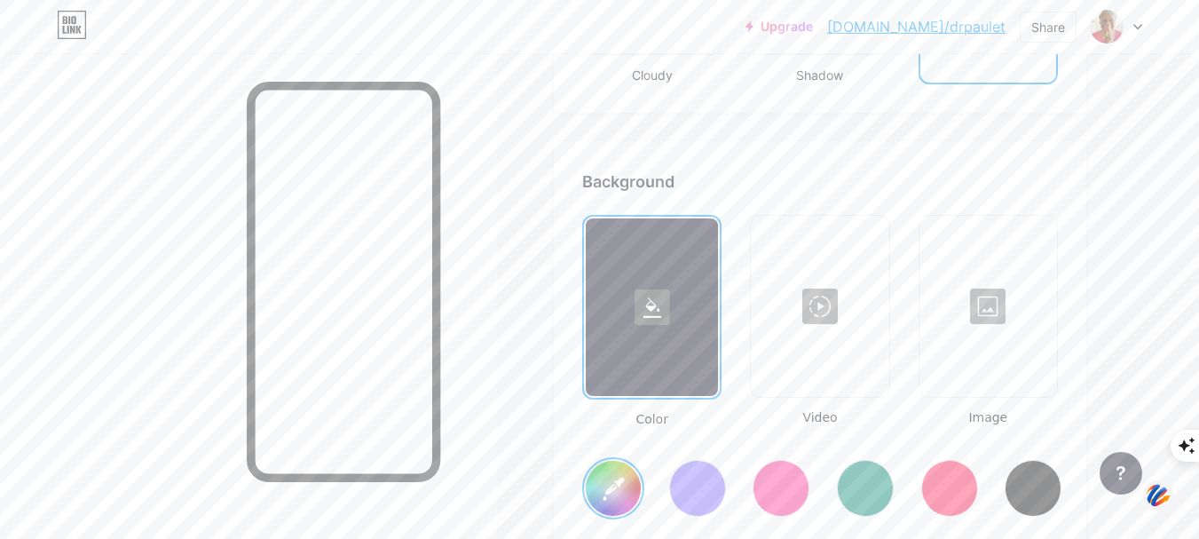
scroll to position [2280, 0]
